Goal: Find contact information: Find contact information

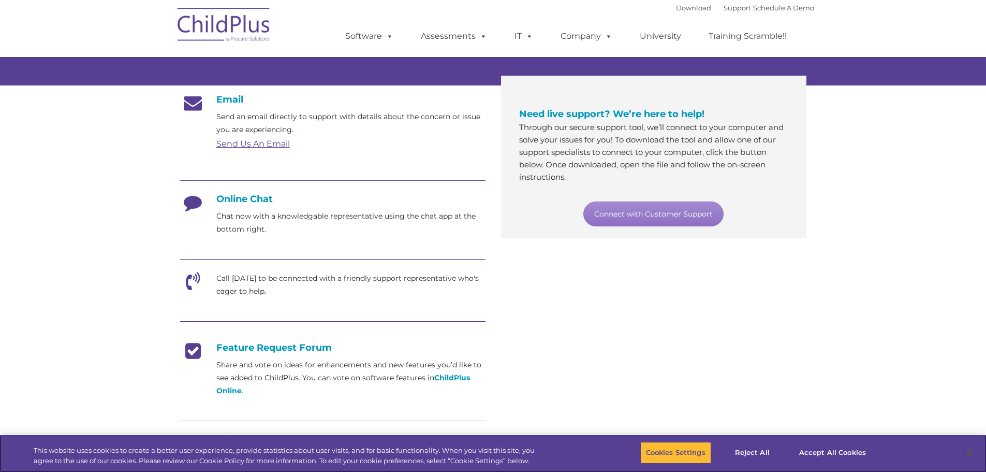
scroll to position [155, 0]
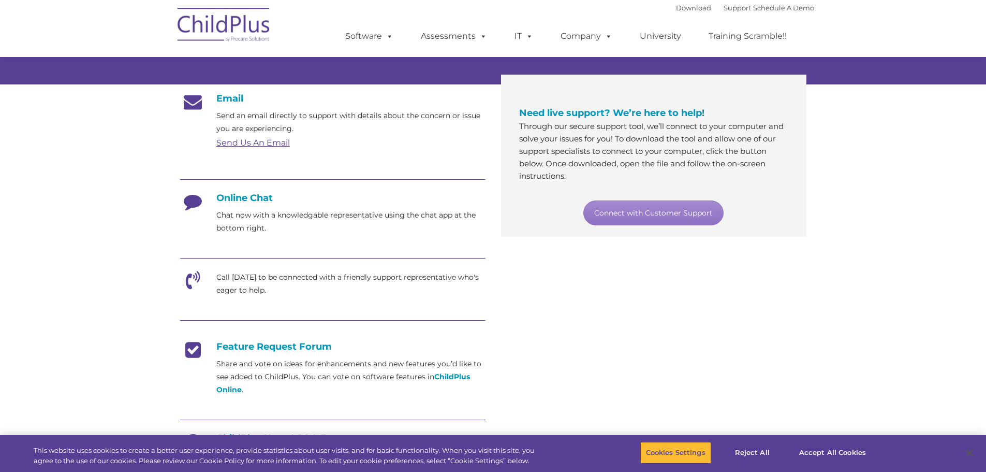
click at [255, 197] on h4 "Online Chat" at bounding box center [332, 197] width 305 height 11
click at [255, 225] on p "Chat now with a knowledgable representative using the chat app at the bottom ri…" at bounding box center [350, 222] width 269 height 26
click at [252, 280] on p "Call [DATE] to be connected with a friendly support representative who's eager …" at bounding box center [350, 284] width 269 height 26
click at [193, 277] on icon at bounding box center [193, 284] width 26 height 26
click at [664, 214] on link "Connect with Customer Support" at bounding box center [653, 212] width 140 height 25
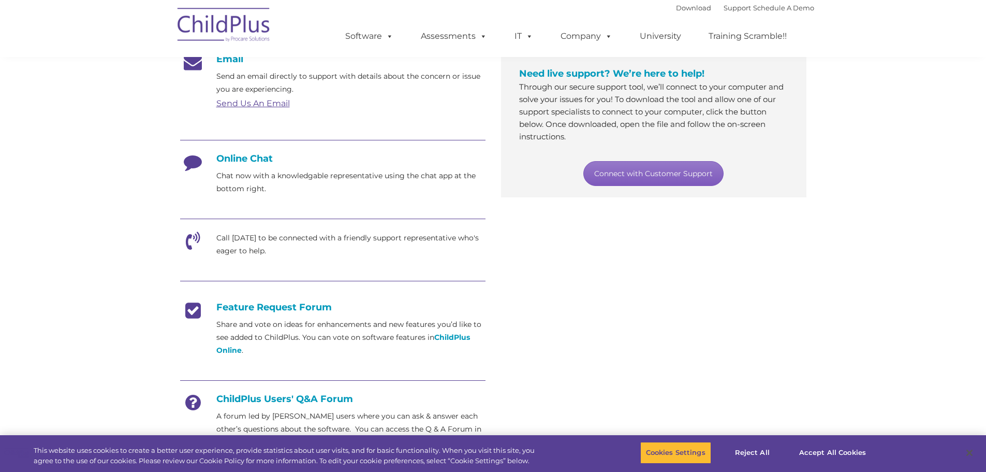
scroll to position [194, 0]
click at [828, 448] on button "Accept All Cookies" at bounding box center [833, 453] width 78 height 22
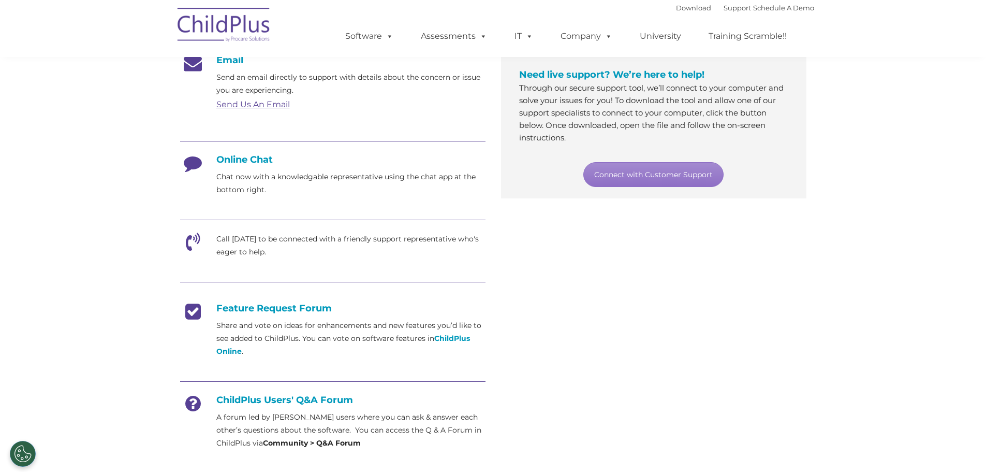
click at [259, 162] on h4 "Online Chat" at bounding box center [332, 159] width 305 height 11
click at [185, 162] on icon at bounding box center [193, 167] width 26 height 26
click at [192, 162] on icon at bounding box center [193, 167] width 26 height 26
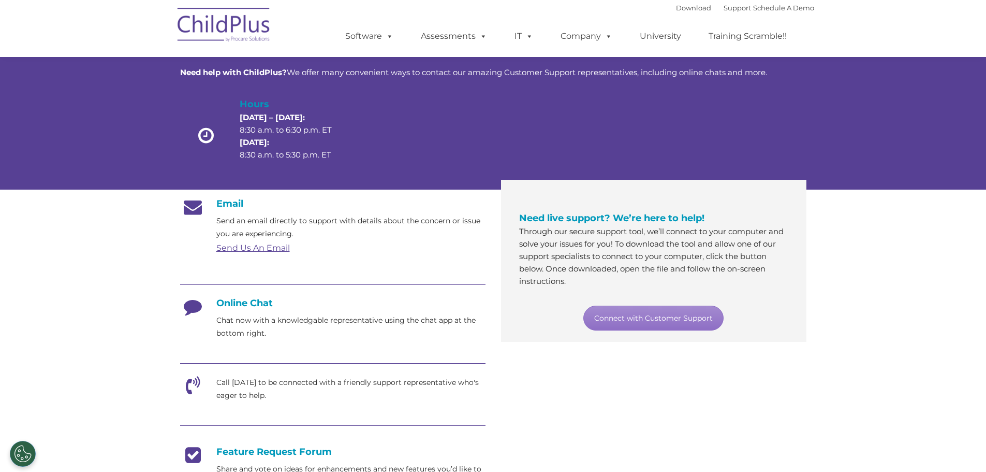
scroll to position [52, 0]
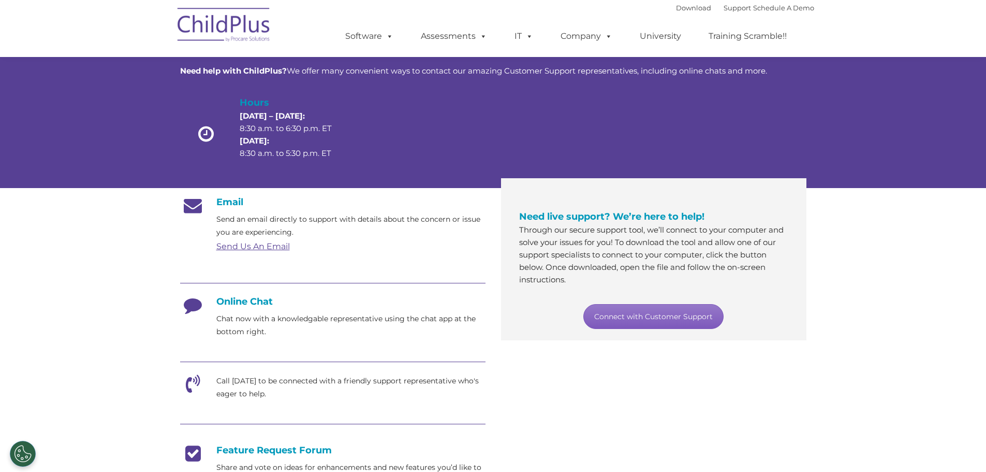
click at [669, 319] on link "Connect with Customer Support" at bounding box center [653, 316] width 140 height 25
click at [243, 304] on h4 "Online Chat" at bounding box center [332, 301] width 305 height 11
click at [245, 302] on h4 "Online Chat" at bounding box center [332, 301] width 305 height 11
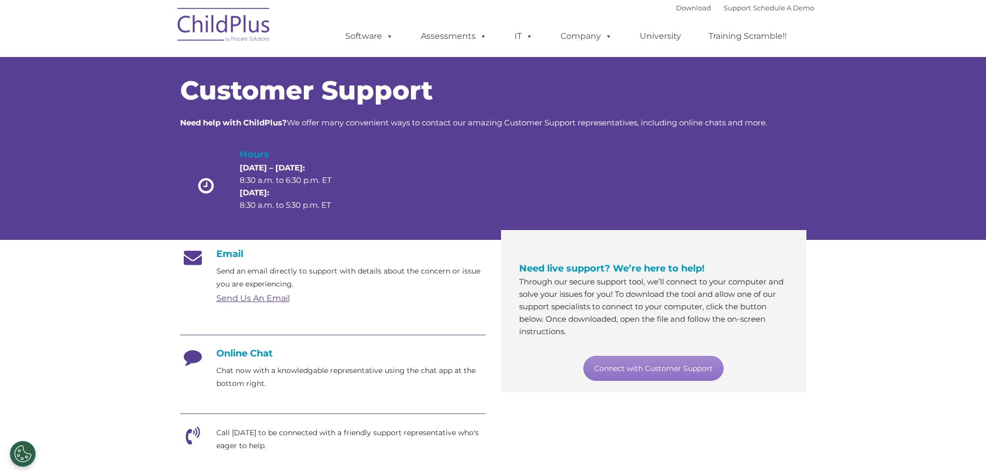
click at [859, 150] on div "Customer Support Need help with ChildPlus? We offer many convenient ways to con…" at bounding box center [493, 137] width 986 height 203
click at [676, 370] on link "Connect with Customer Support" at bounding box center [653, 368] width 140 height 25
click at [237, 251] on h4 "Email" at bounding box center [332, 253] width 305 height 11
click at [257, 299] on link "Send Us An Email" at bounding box center [253, 298] width 74 height 10
click at [274, 298] on link "Send Us An Email" at bounding box center [253, 298] width 74 height 10
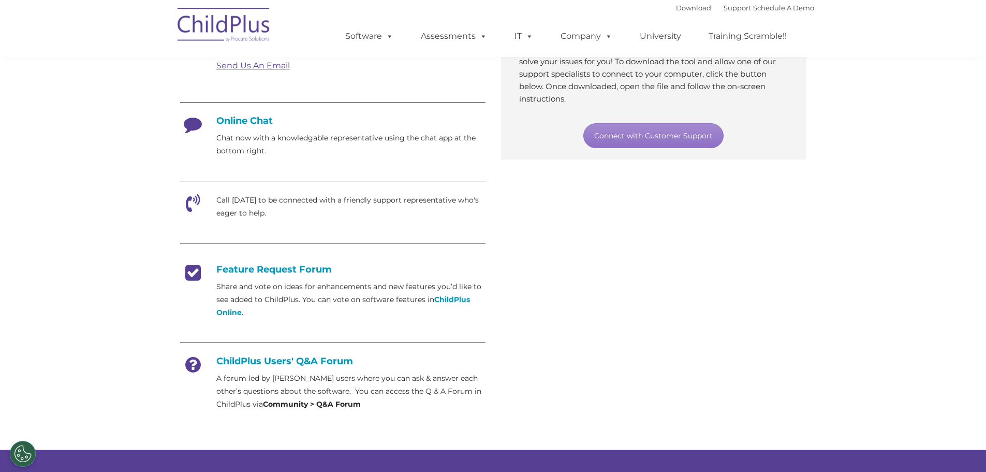
scroll to position [233, 0]
click at [187, 197] on icon at bounding box center [193, 206] width 26 height 26
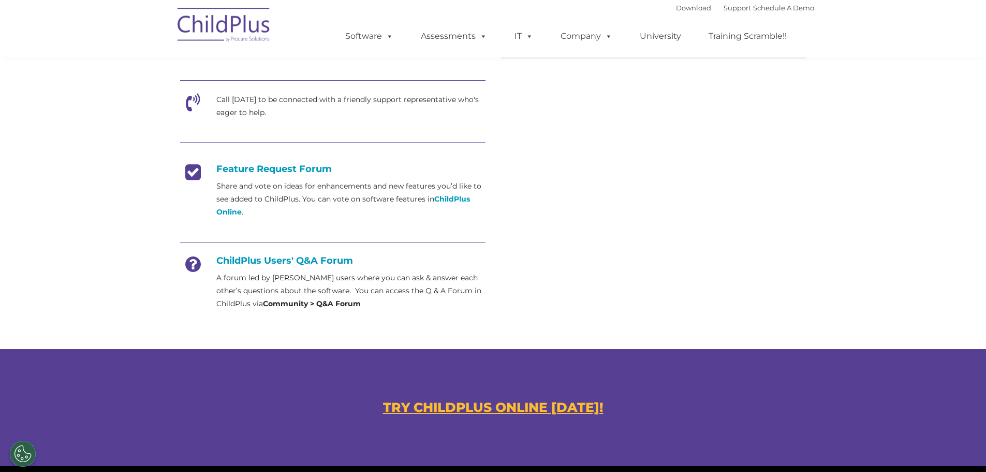
scroll to position [337, 0]
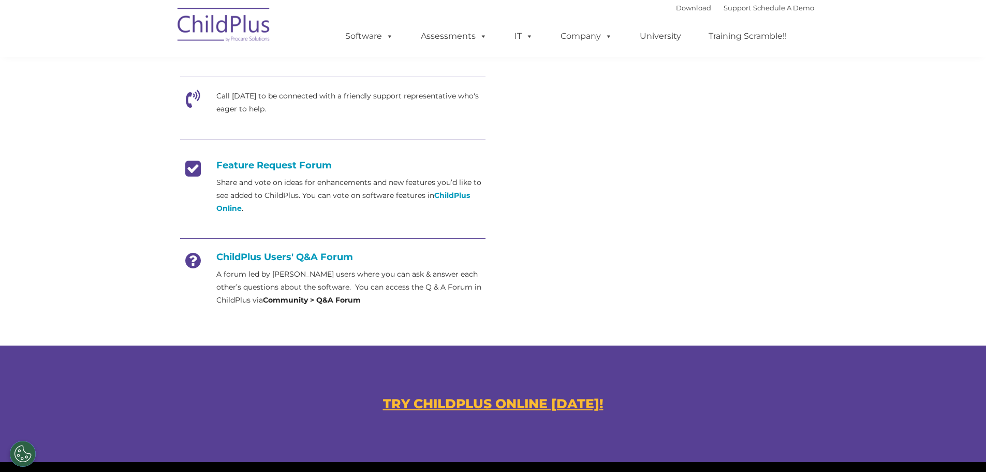
click at [327, 260] on h4 "ChildPlus Users' Q&A Forum" at bounding box center [332, 256] width 305 height 11
click at [328, 303] on strong "Community > Q&A Forum" at bounding box center [312, 299] width 98 height 9
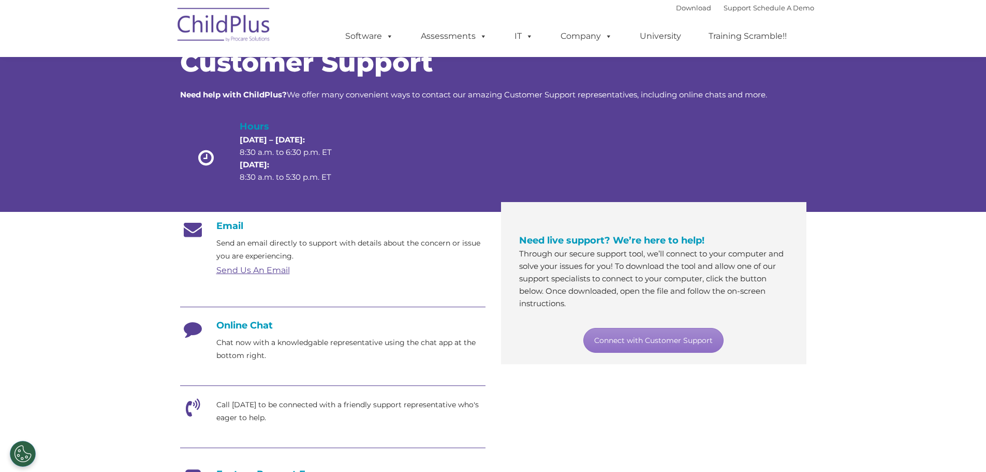
scroll to position [0, 0]
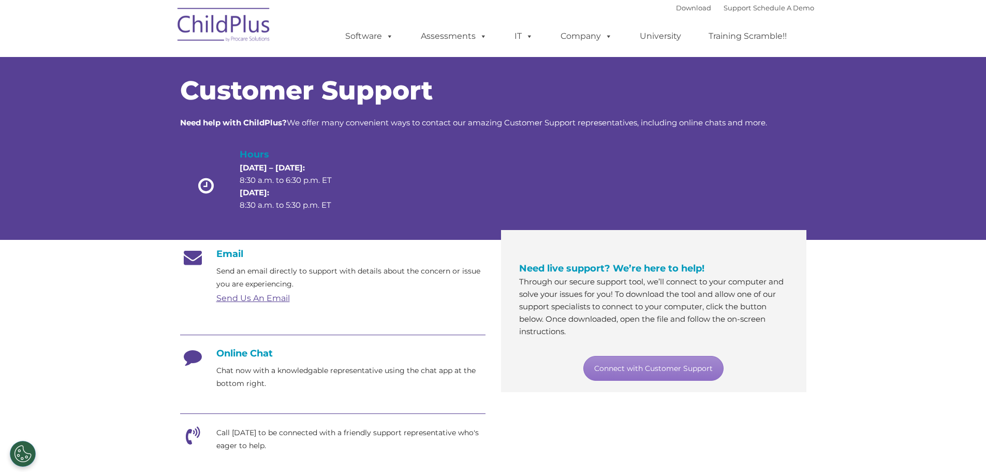
click at [365, 174] on div at bounding box center [419, 188] width 125 height 82
click at [322, 101] on span "Customer Support" at bounding box center [306, 91] width 253 height 32
